Goal: Transaction & Acquisition: Purchase product/service

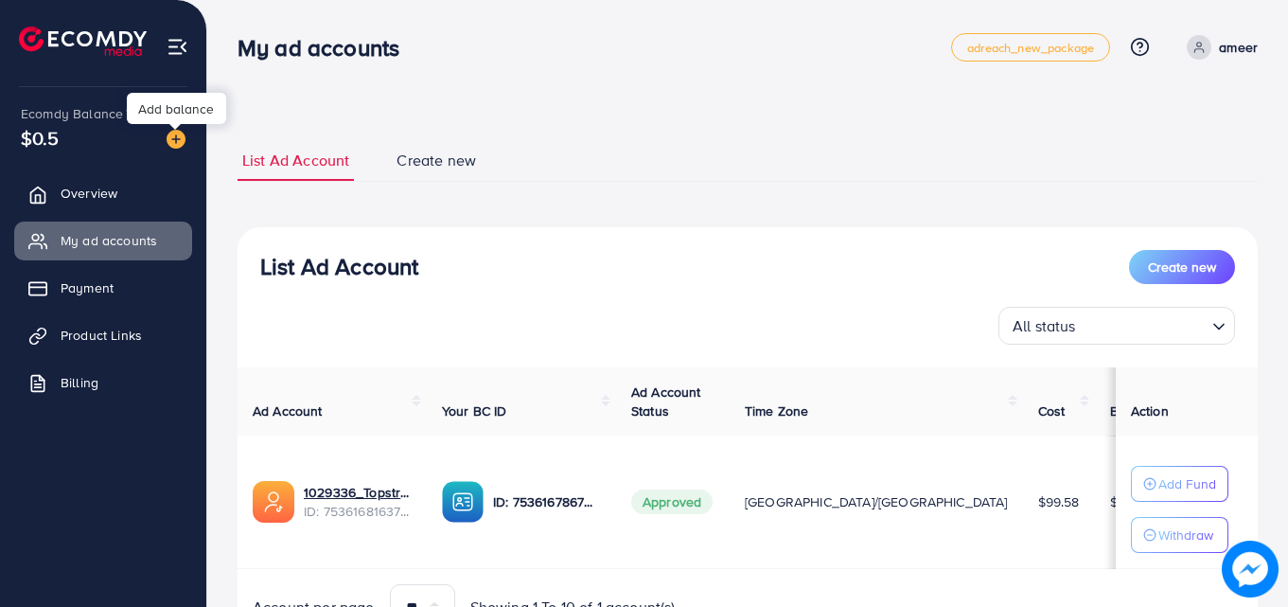
click at [176, 144] on img at bounding box center [176, 139] width 19 height 19
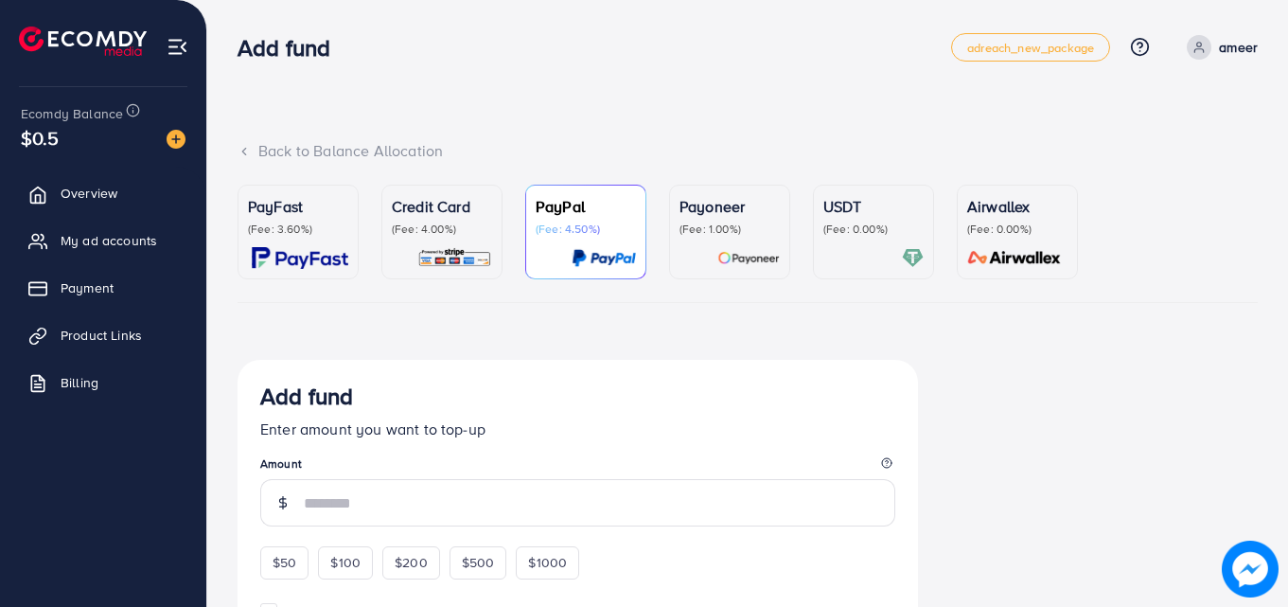
click at [445, 205] on p "Credit Card" at bounding box center [442, 206] width 100 height 23
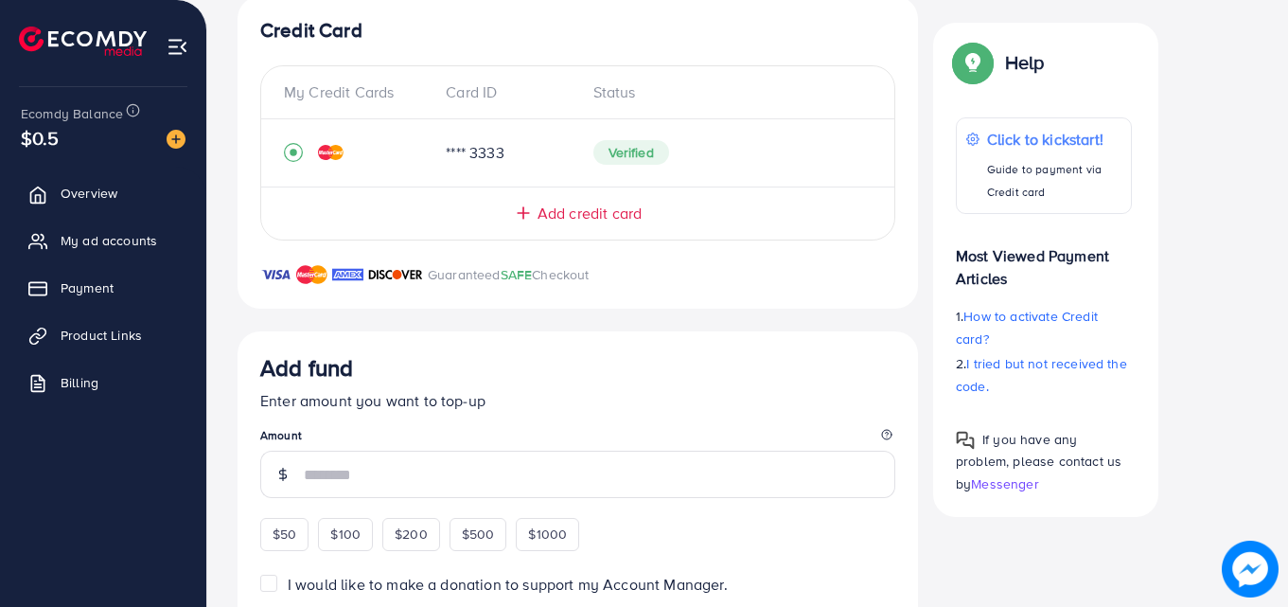
scroll to position [449, 0]
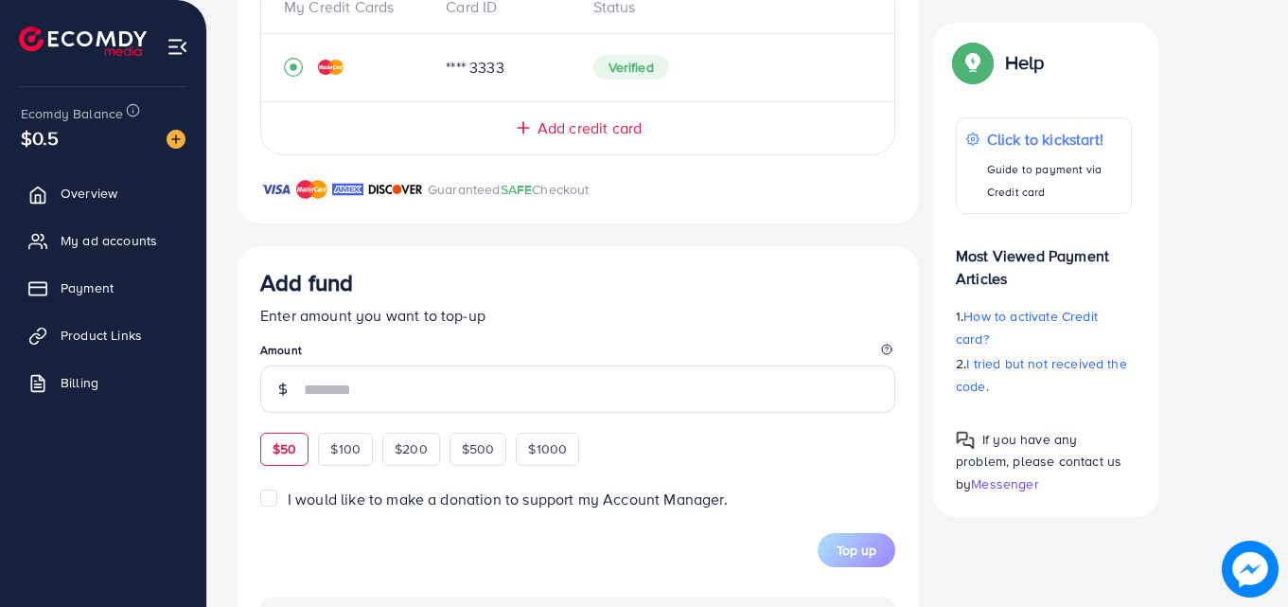
click at [285, 445] on span "$50" at bounding box center [285, 448] width 24 height 19
type input "**"
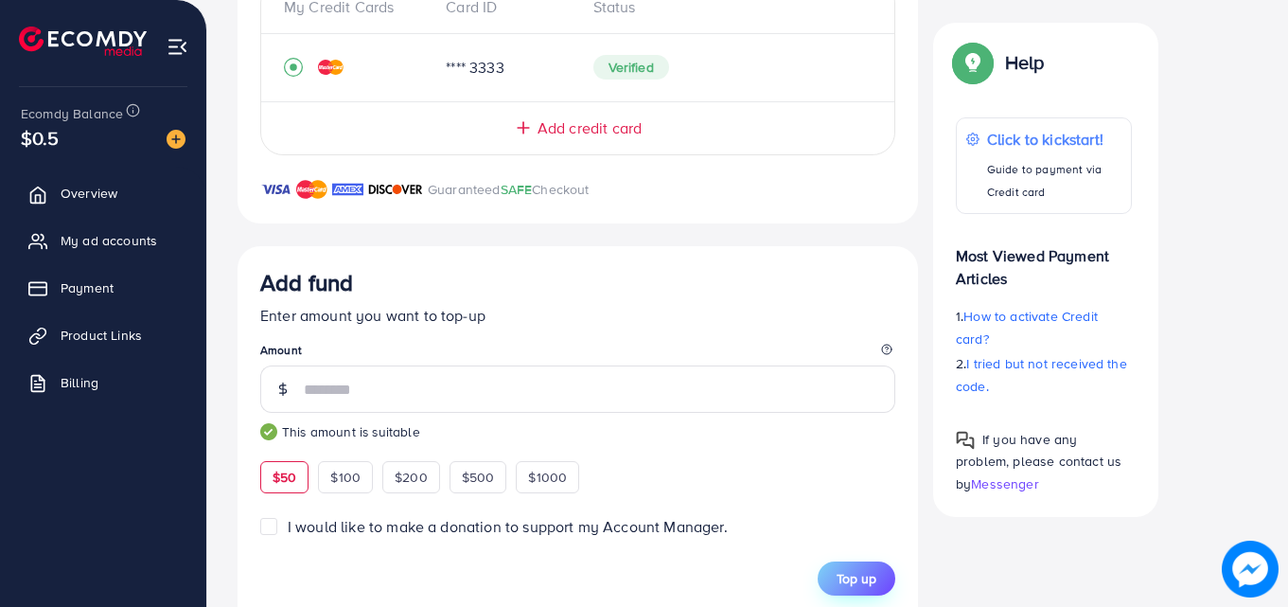
click at [867, 584] on span "Top up" at bounding box center [857, 578] width 40 height 19
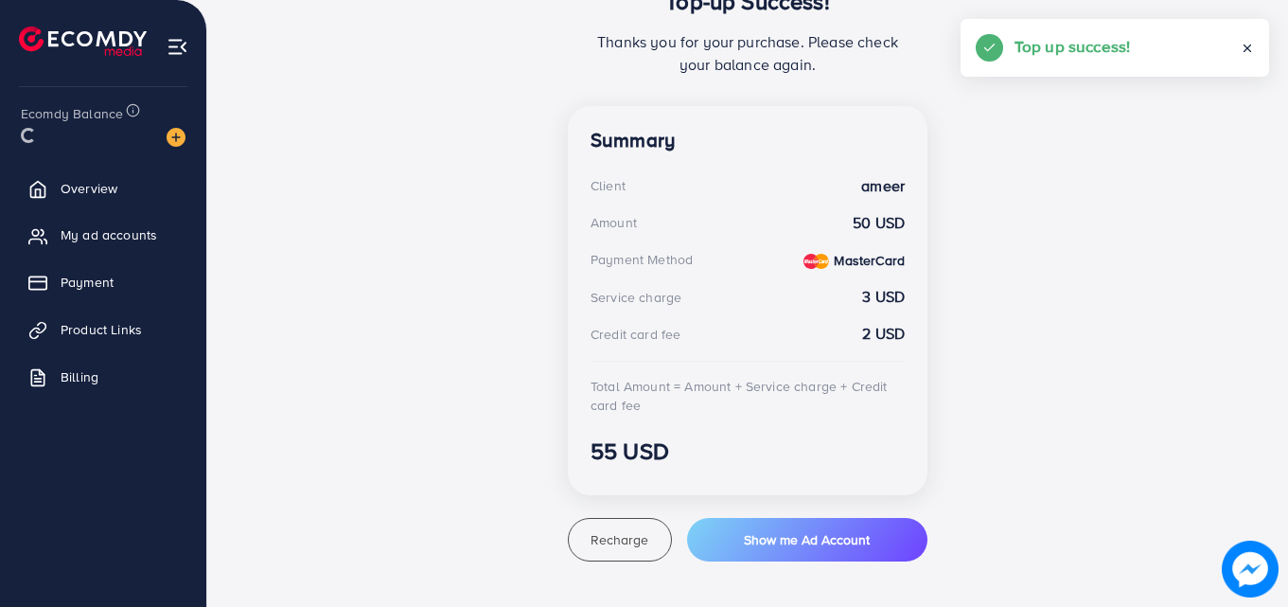
scroll to position [445, 0]
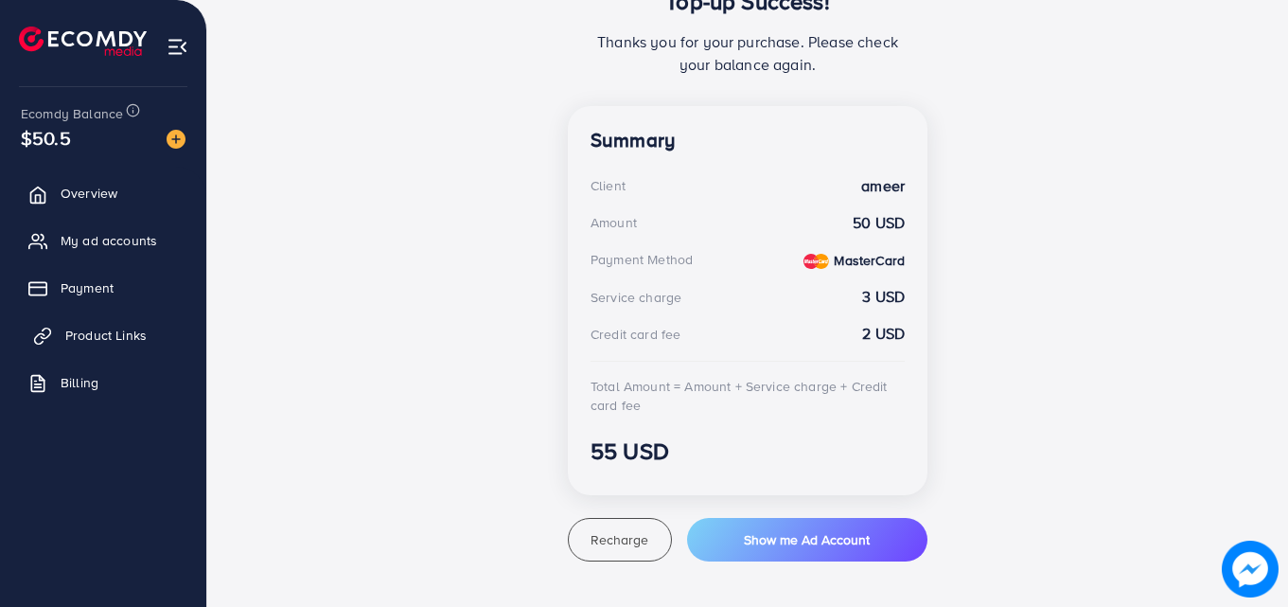
click at [110, 332] on span "Product Links" at bounding box center [105, 335] width 81 height 19
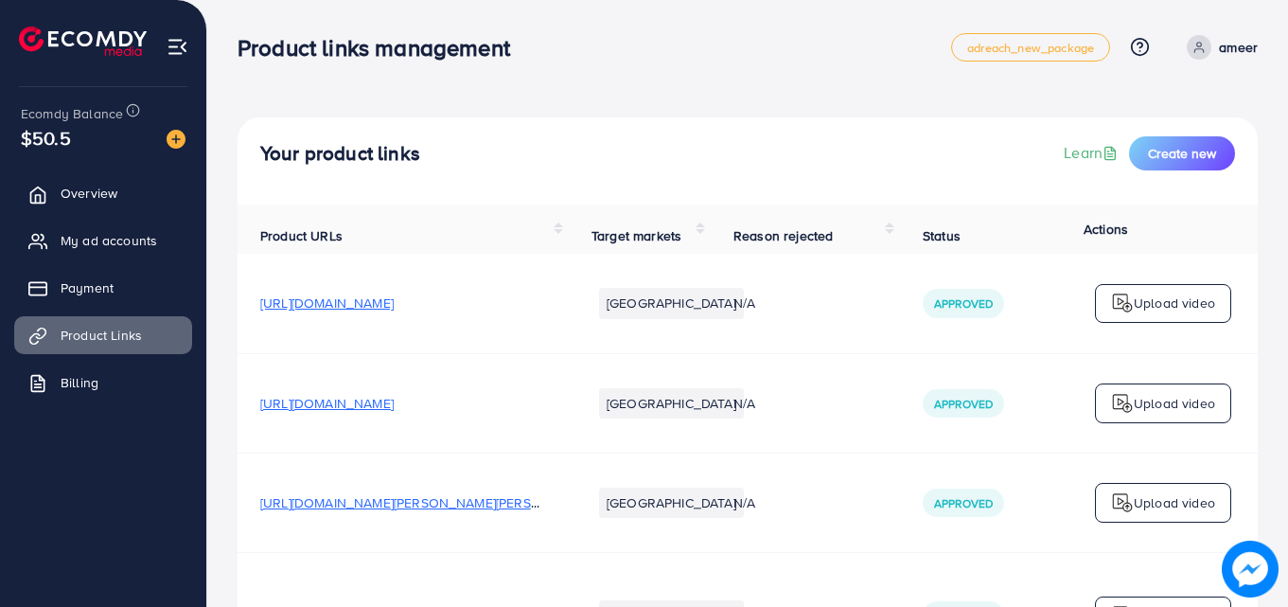
scroll to position [395, 0]
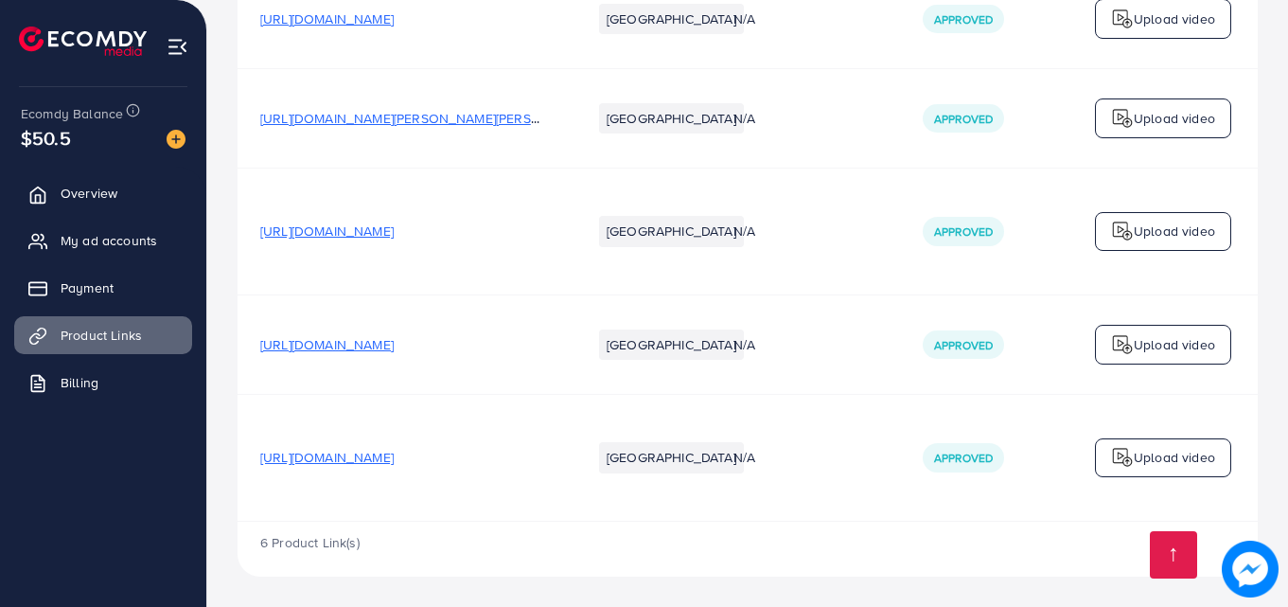
click at [394, 336] on span "[URL][DOMAIN_NAME]" at bounding box center [326, 344] width 133 height 19
